Goal: Use online tool/utility: Use online tool/utility

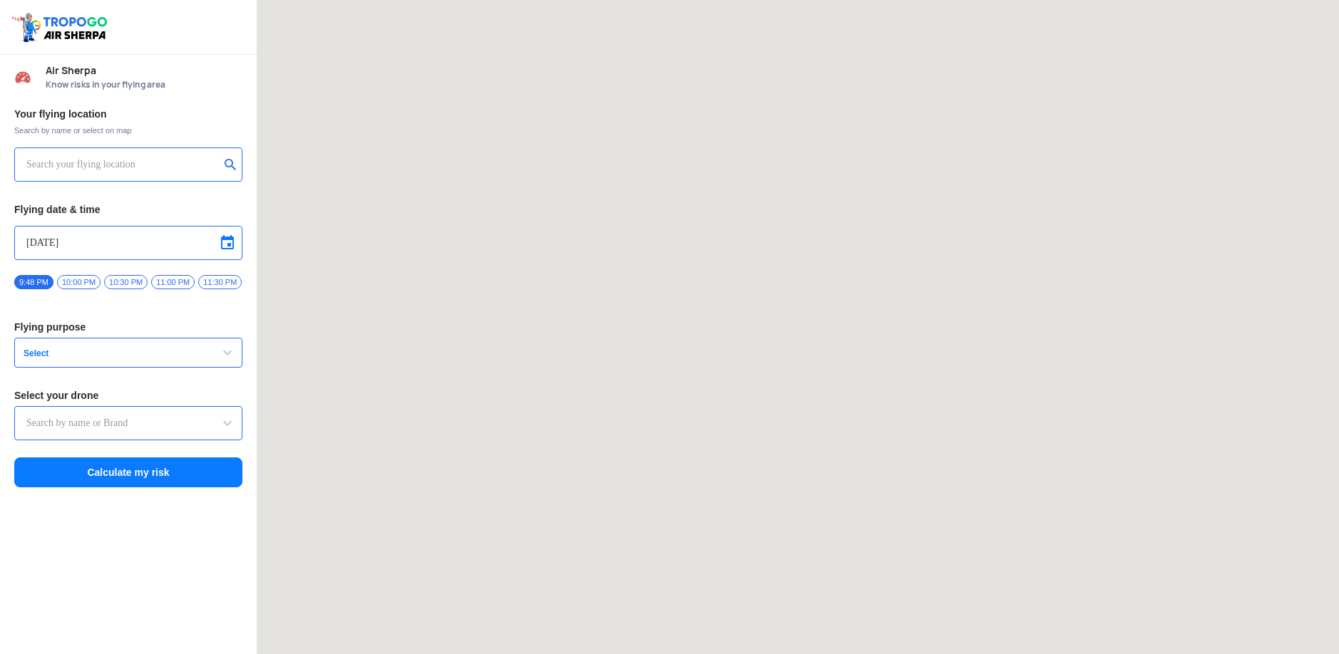
type input "Lookout VTOL_Tactical"
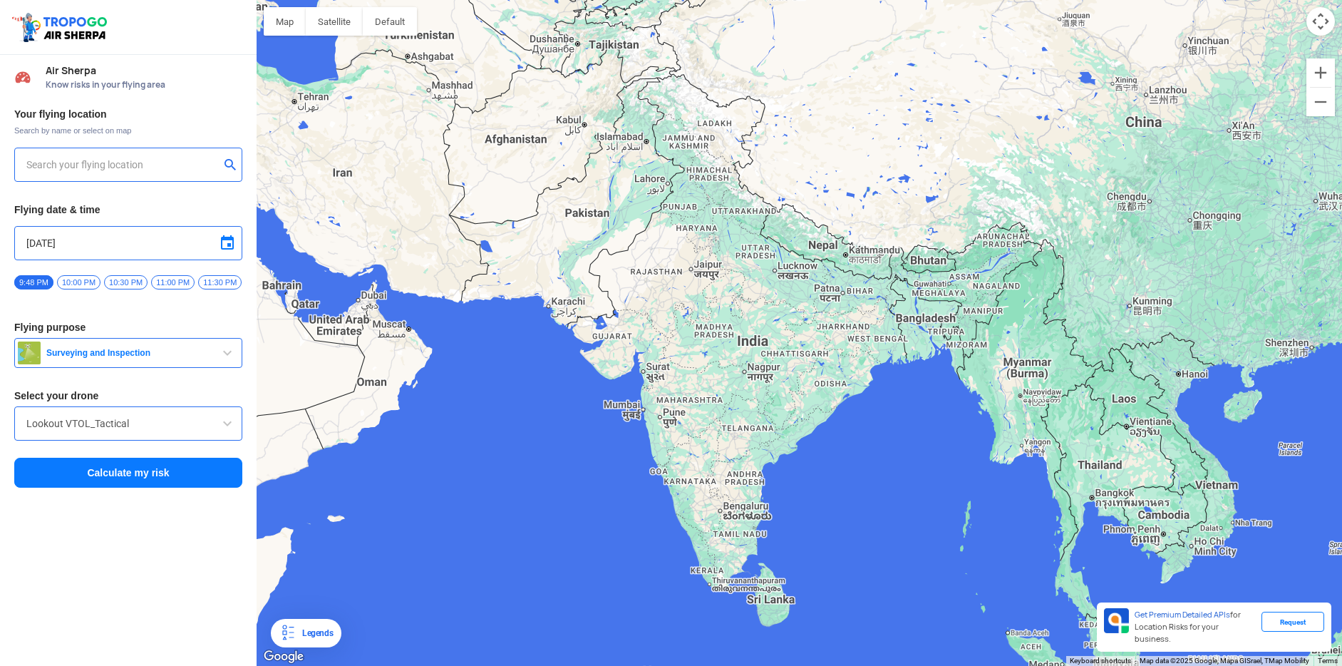
type input "[STREET_ADDRESS]"
click at [84, 245] on input "[DATE]" at bounding box center [128, 242] width 204 height 17
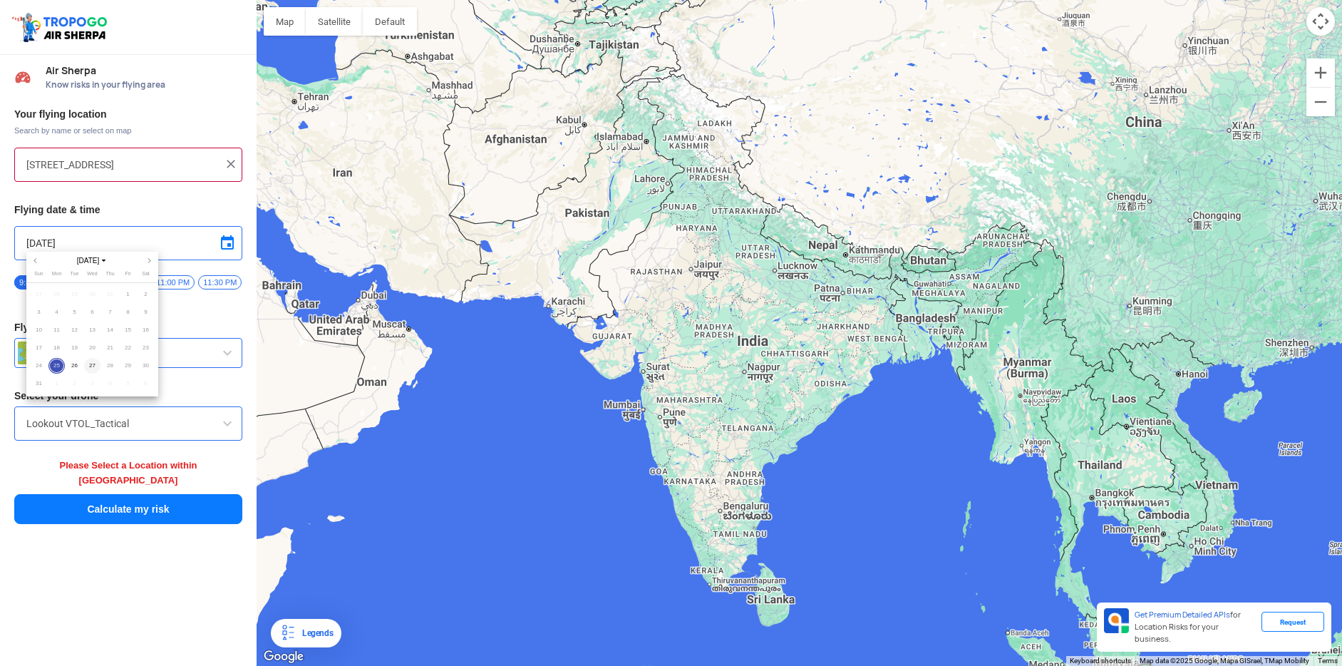
click at [86, 364] on span "27" at bounding box center [92, 366] width 16 height 16
type input "[DATE]"
click at [133, 359] on span "Surveying and Inspection" at bounding box center [130, 352] width 178 height 11
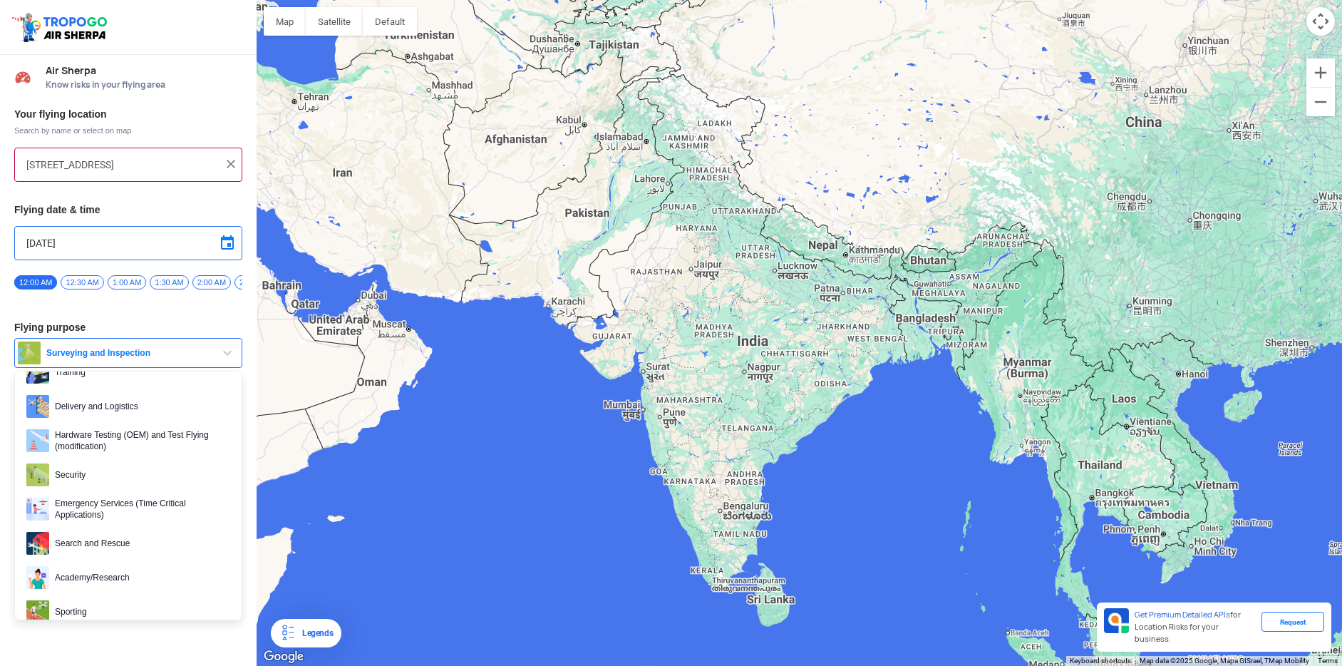
scroll to position [220, 0]
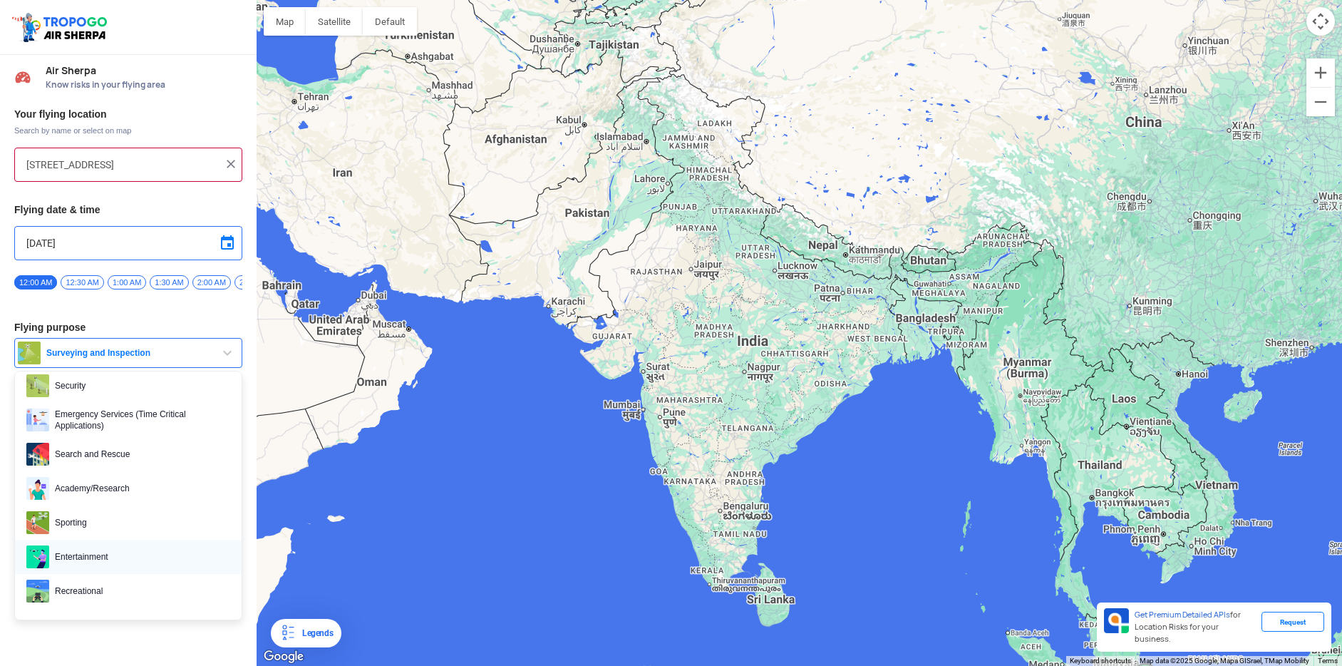
click at [90, 564] on span "Entertainment" at bounding box center [139, 556] width 181 height 23
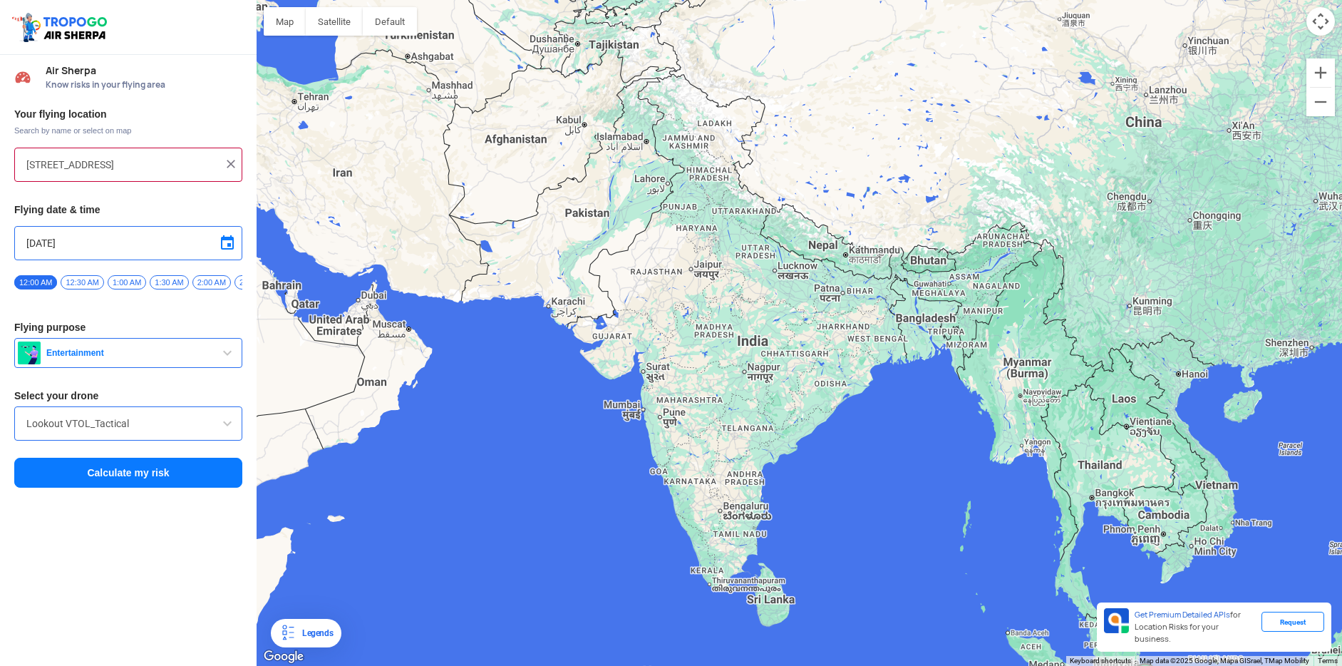
click at [133, 359] on span "Entertainment" at bounding box center [130, 352] width 178 height 11
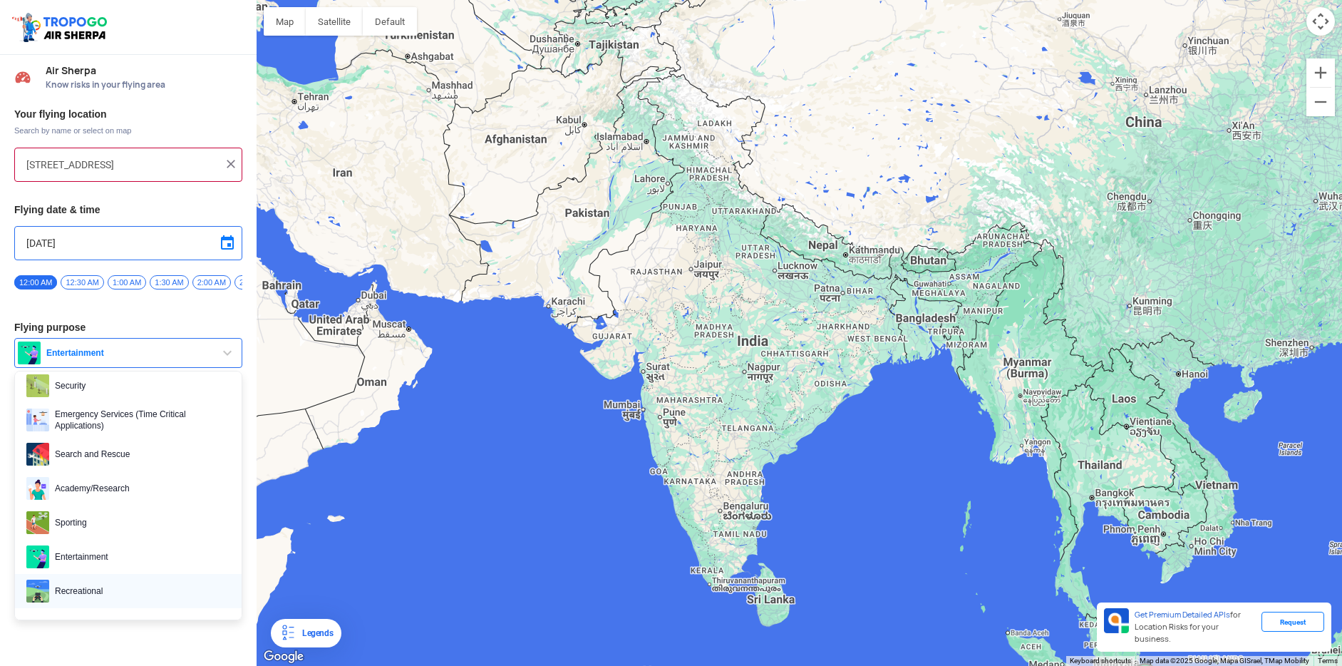
click at [115, 597] on span "Recreational" at bounding box center [139, 590] width 181 height 23
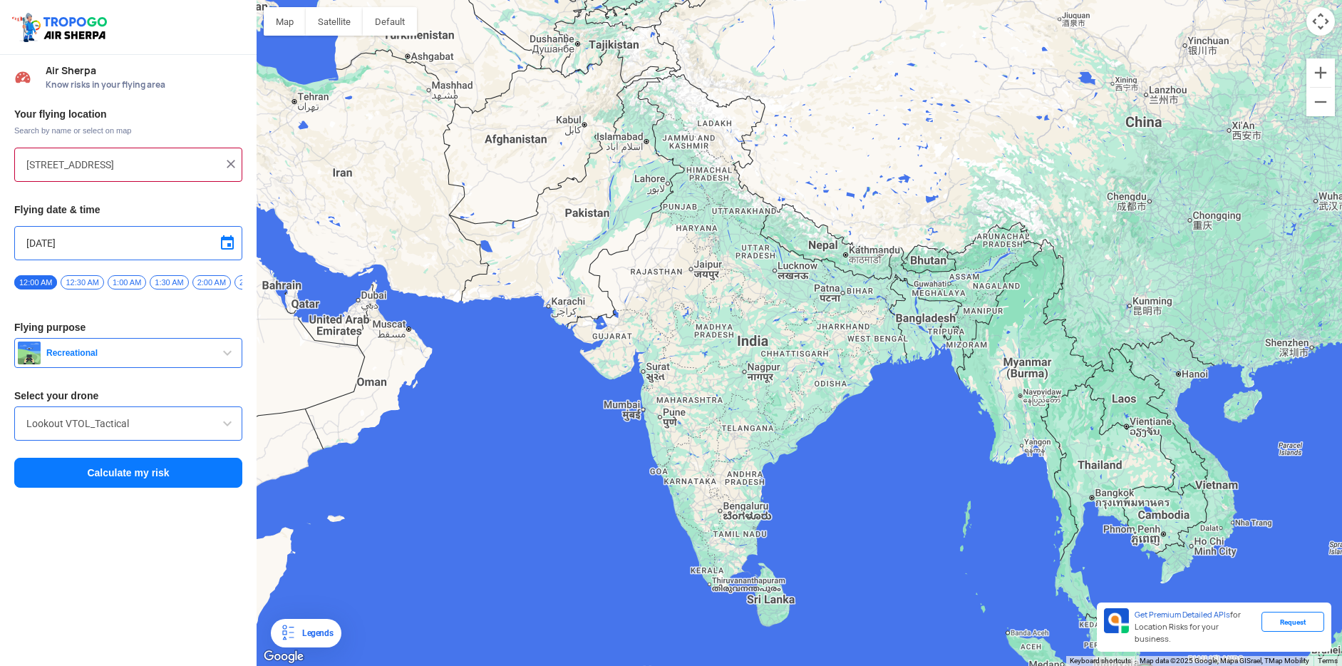
click at [167, 432] on input "Lookout VTOL_Tactical" at bounding box center [128, 423] width 204 height 17
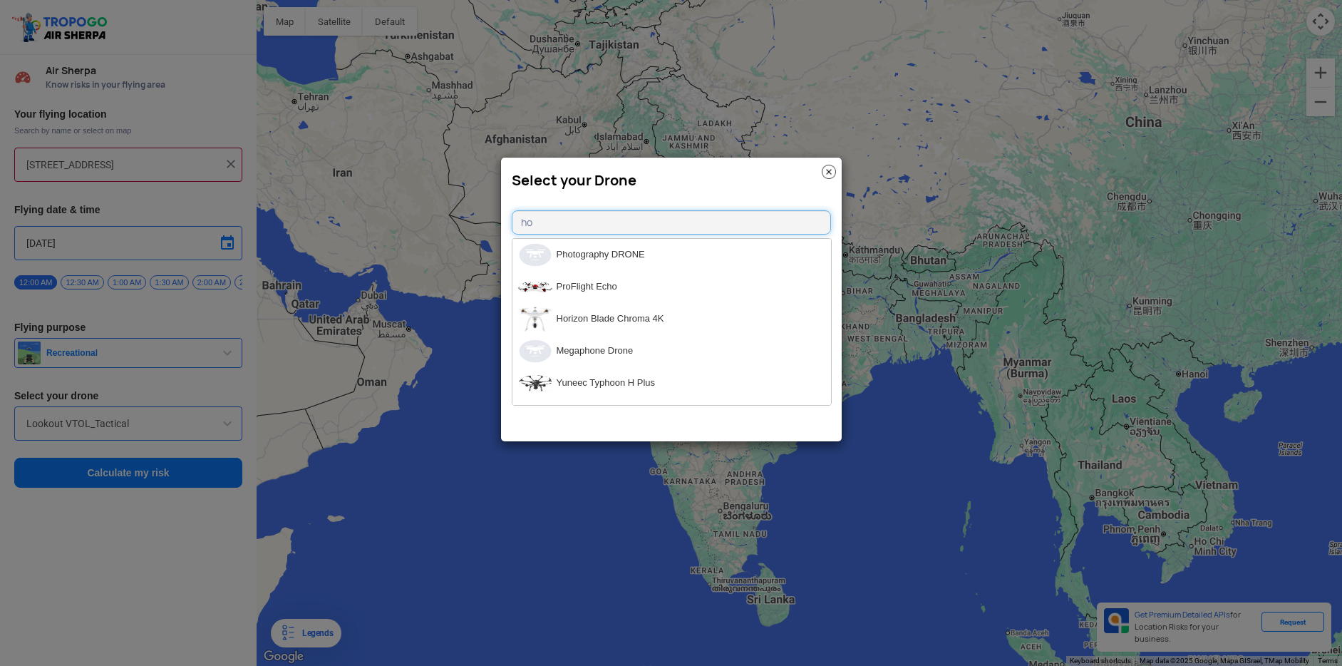
type input "h"
type input "mini"
click at [621, 248] on li "DJI Mavic Mini" at bounding box center [671, 255] width 319 height 32
type input "DJI Mavic Mini"
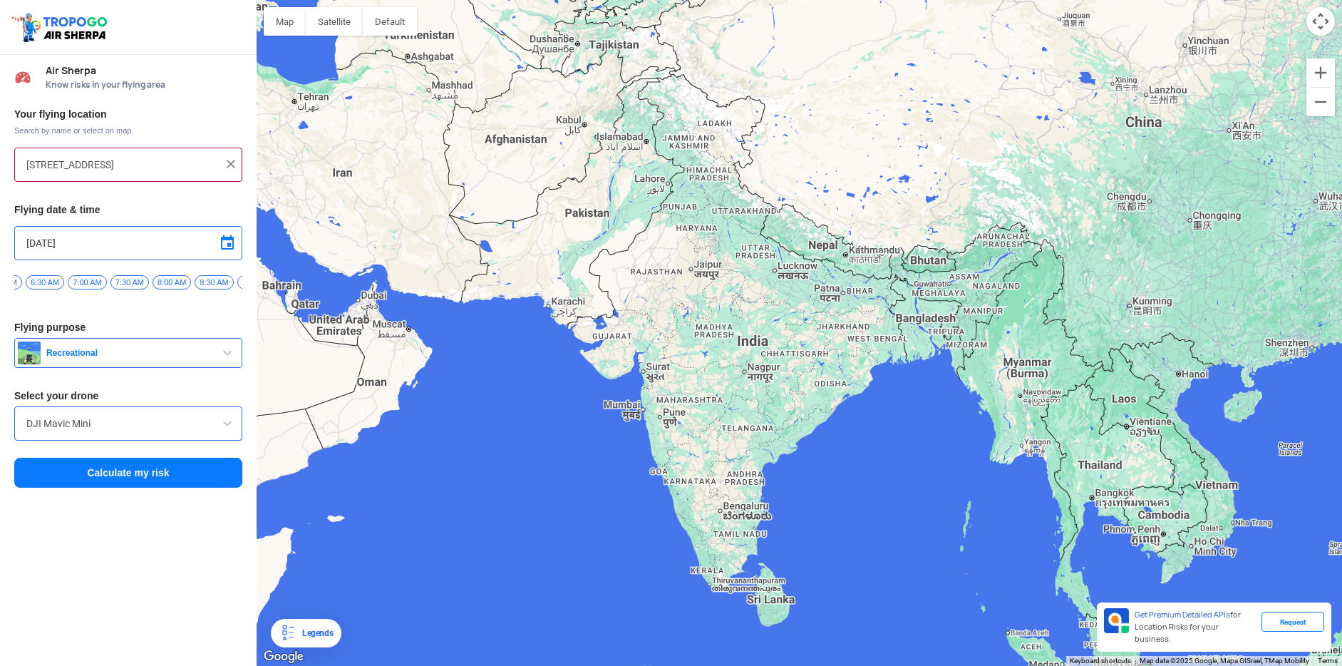
scroll to position [0, 745]
click at [214, 279] on span "10:30 AM" at bounding box center [192, 282] width 43 height 14
click at [230, 164] on img at bounding box center [231, 164] width 14 height 14
click at [174, 164] on input "text" at bounding box center [122, 164] width 193 height 17
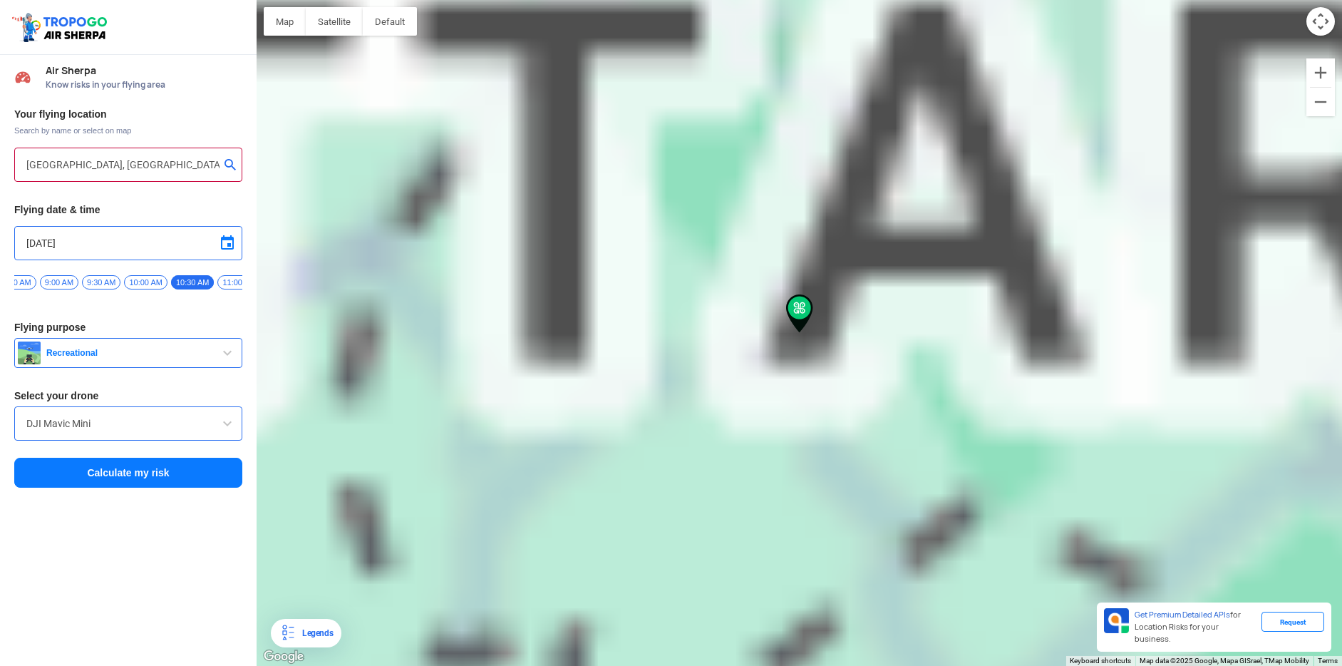
type input "main market, W5W7+7MH, [GEOGRAPHIC_DATA], [GEOGRAPHIC_DATA], [GEOGRAPHIC_DATA] …"
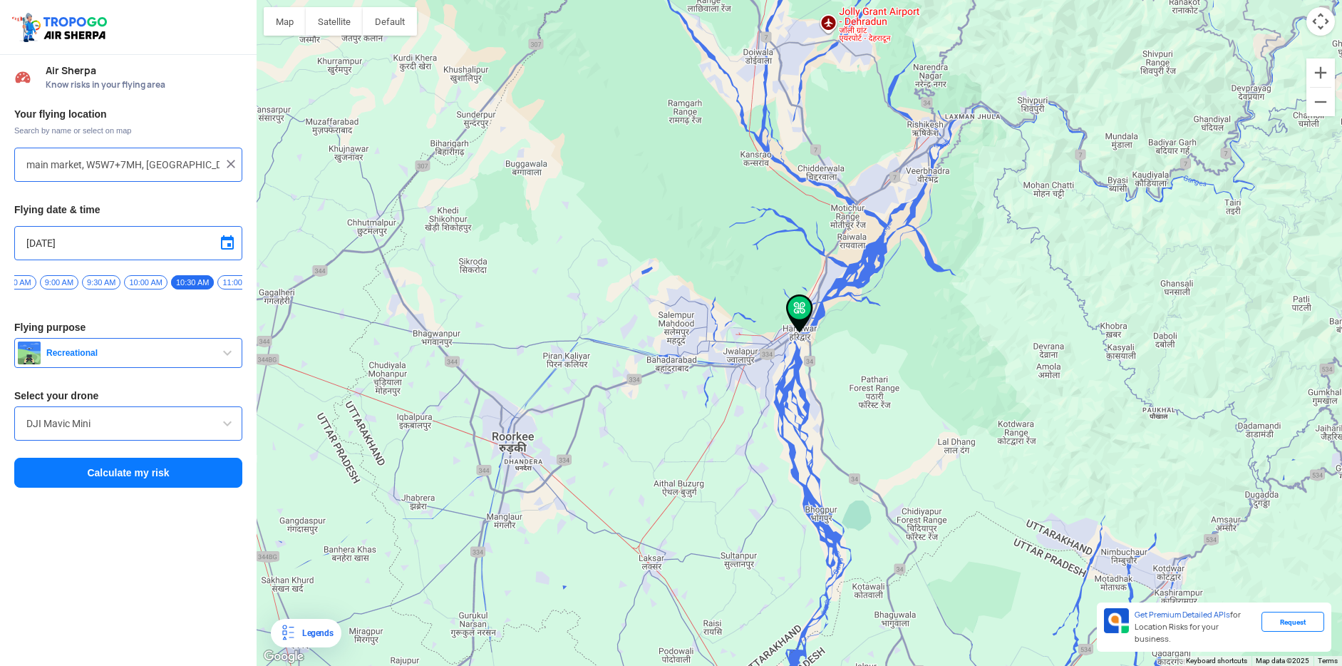
click at [173, 473] on button "Calculate my risk" at bounding box center [128, 473] width 228 height 30
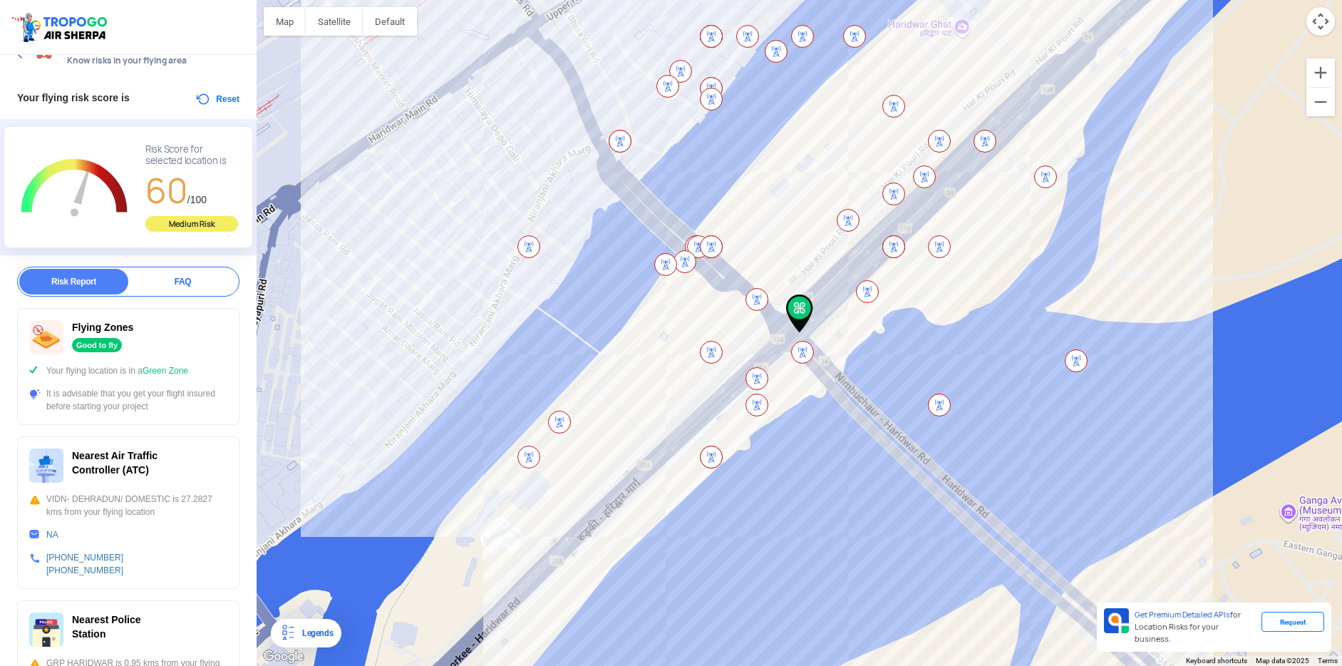
scroll to position [0, 0]
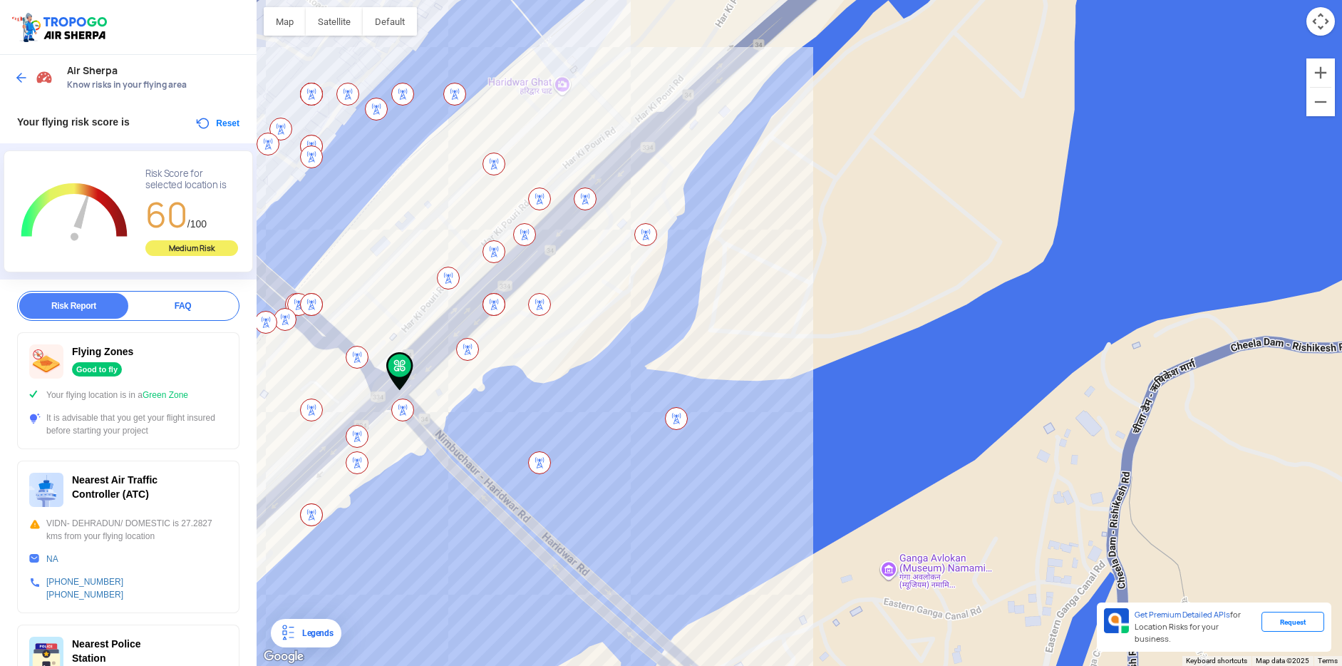
click at [454, 274] on img at bounding box center [448, 278] width 23 height 23
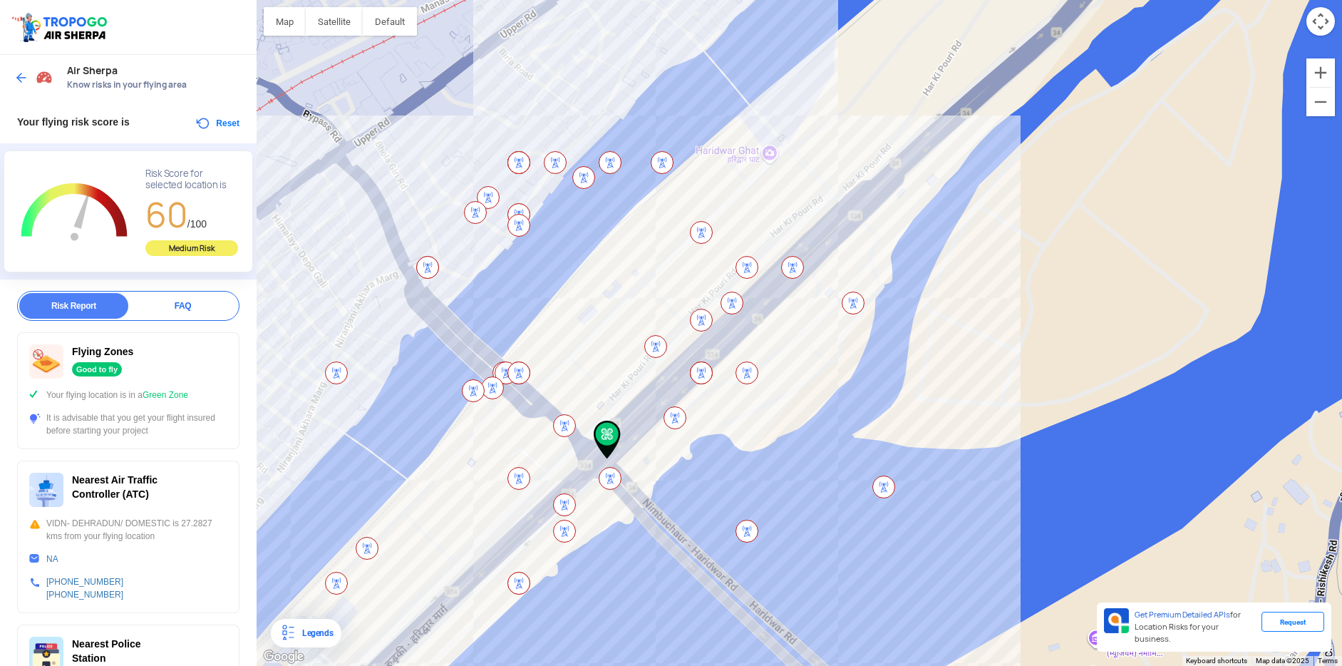
drag, startPoint x: 430, startPoint y: 380, endPoint x: 640, endPoint y: 448, distance: 220.4
click at [640, 448] on div at bounding box center [800, 333] width 1086 height 666
click at [307, 627] on div "Legends" at bounding box center [315, 632] width 36 height 17
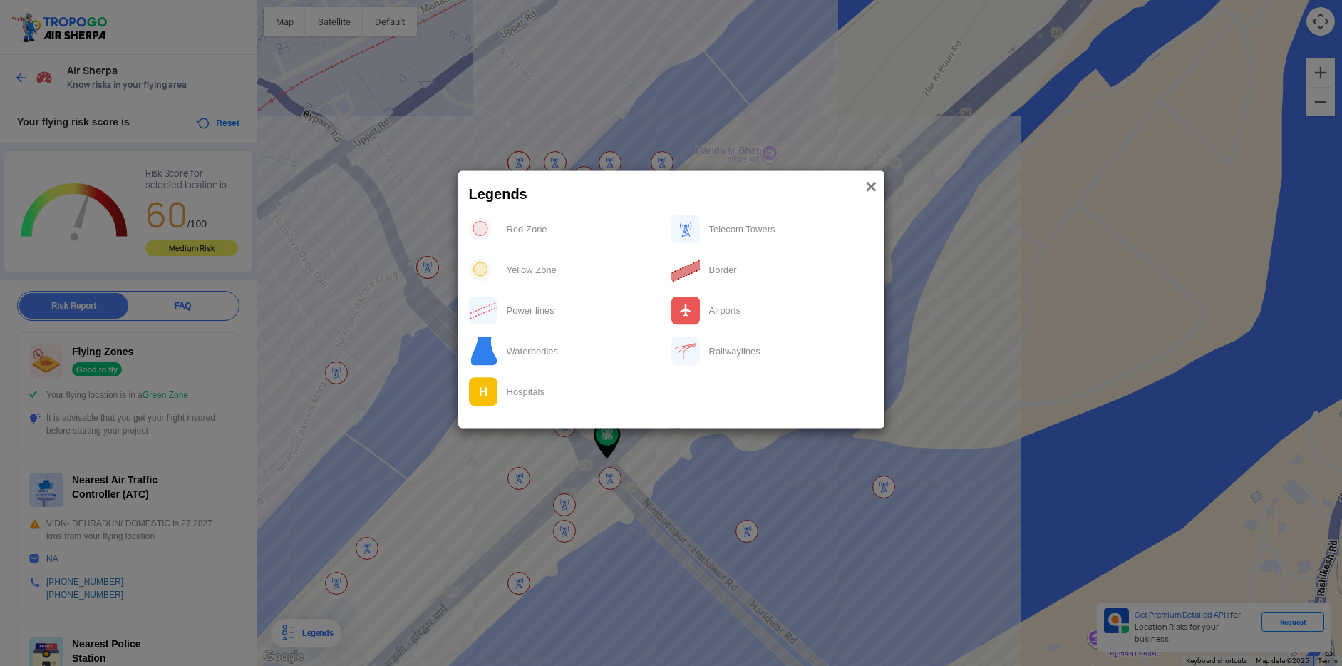
click at [870, 186] on span "×" at bounding box center [870, 186] width 11 height 22
